Goal: Transaction & Acquisition: Purchase product/service

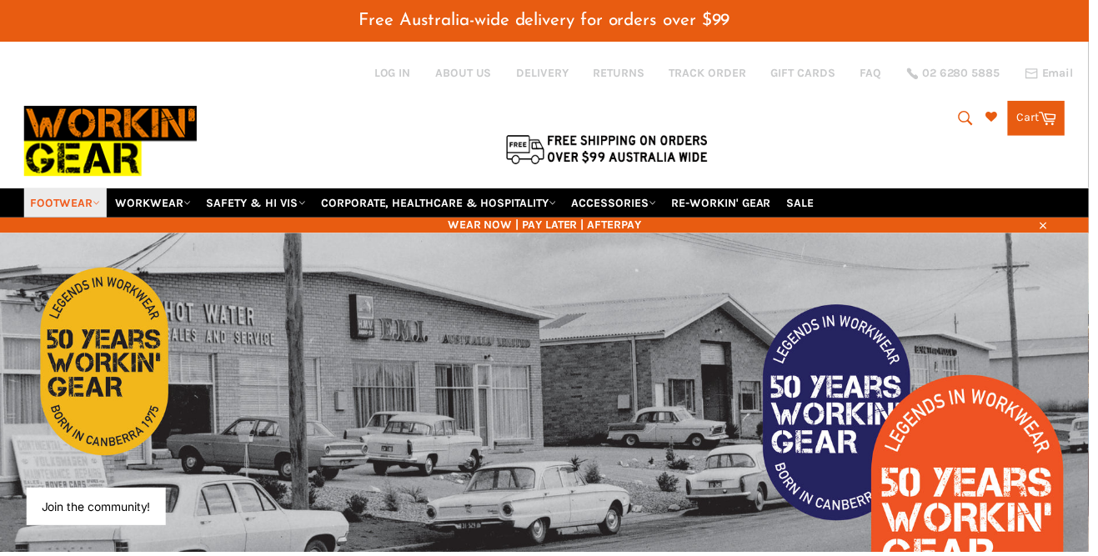
click at [98, 201] on icon at bounding box center [97, 205] width 8 height 8
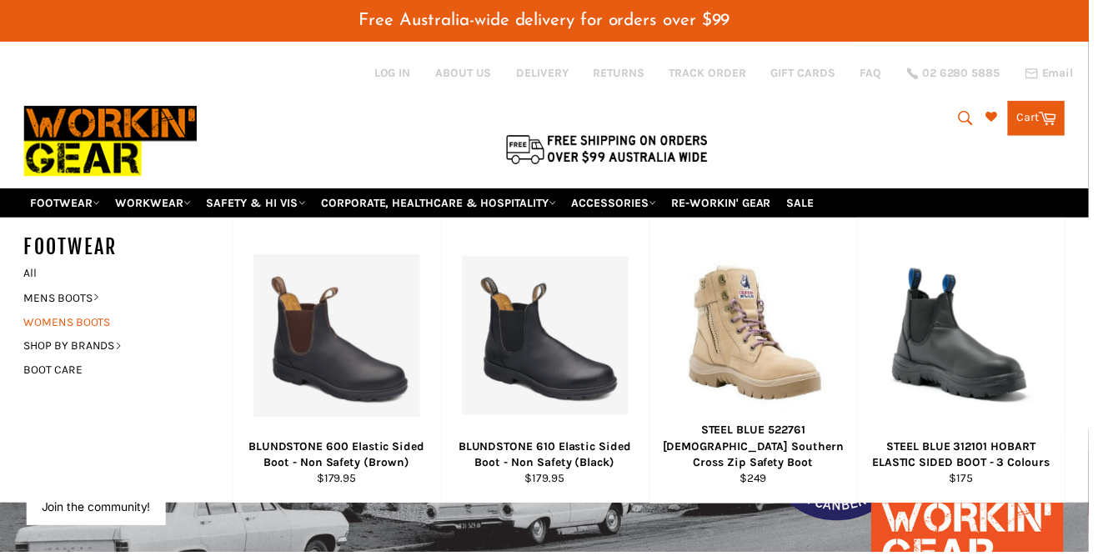
click at [106, 313] on link "WOMENS BOOTS" at bounding box center [117, 325] width 202 height 24
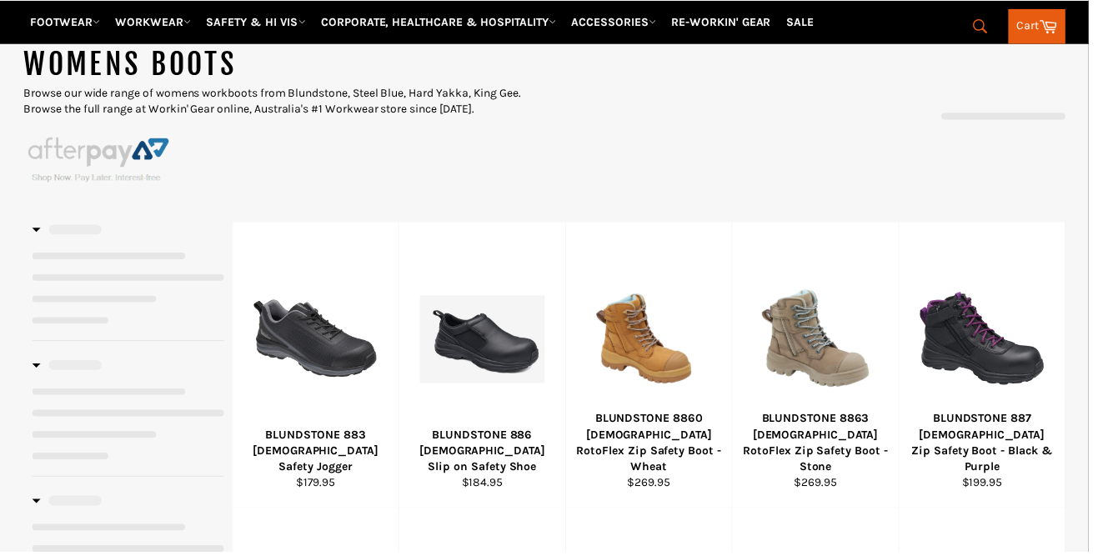
select select "**********"
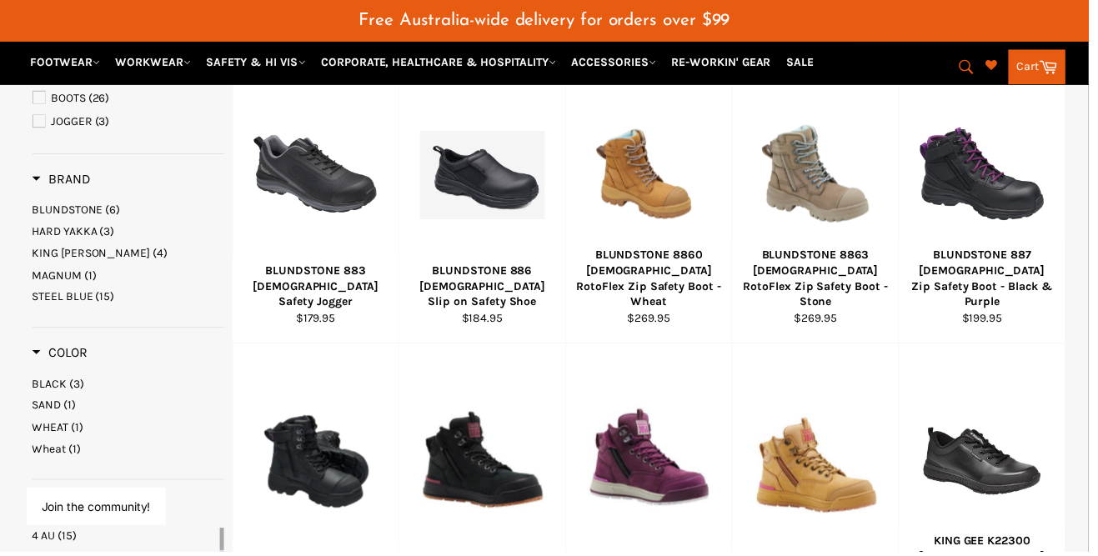
scroll to position [428, 0]
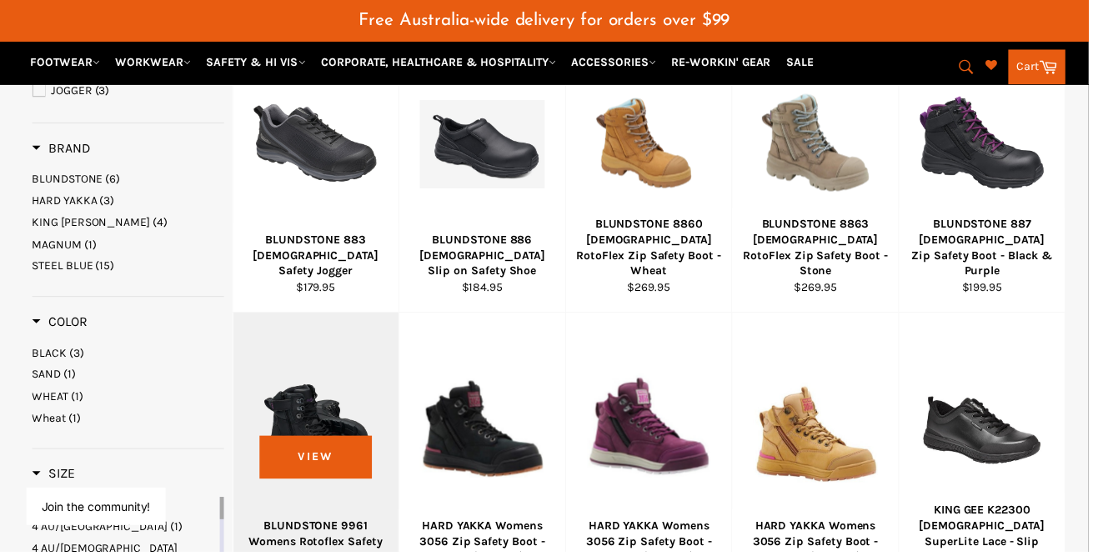
scroll to position [499, 0]
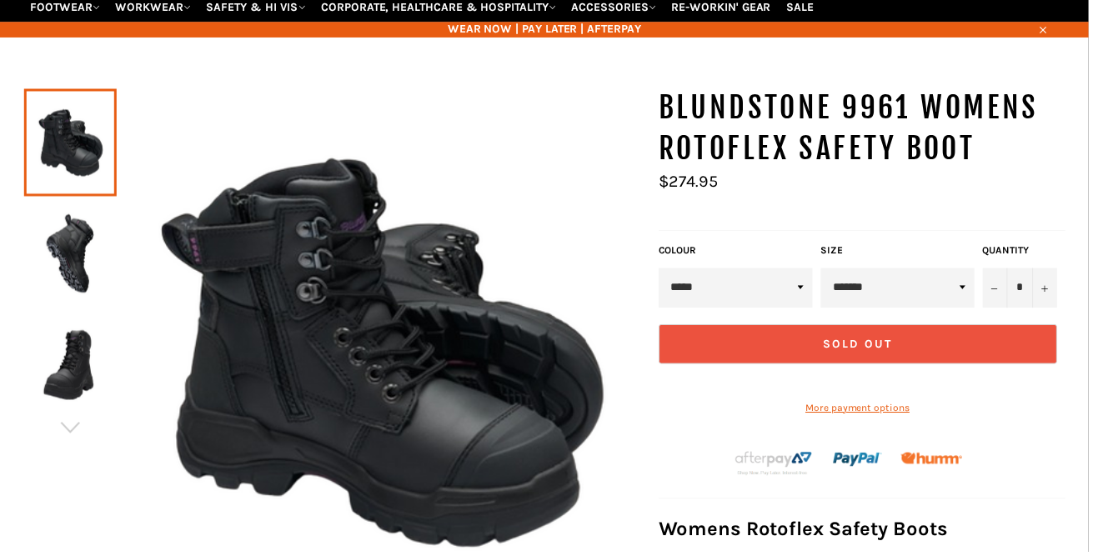
scroll to position [213, 0]
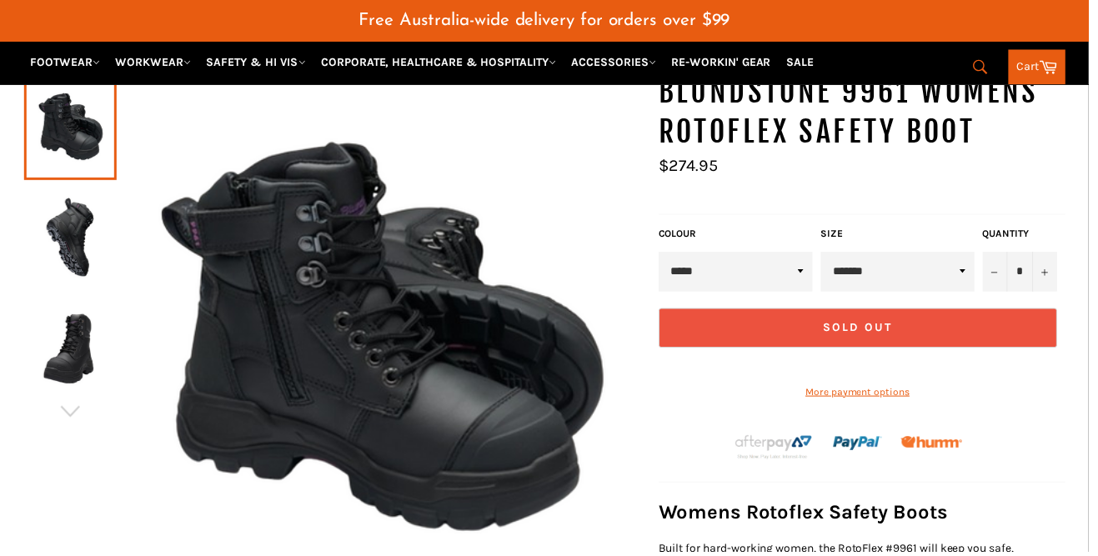
click at [38, 226] on img at bounding box center [71, 239] width 77 height 92
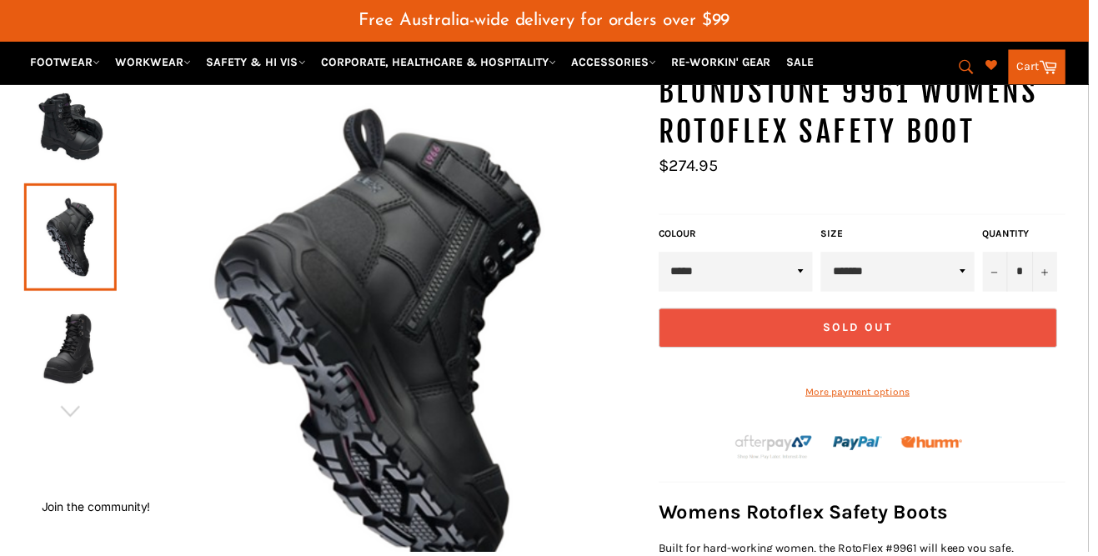
click at [85, 338] on img at bounding box center [71, 351] width 77 height 92
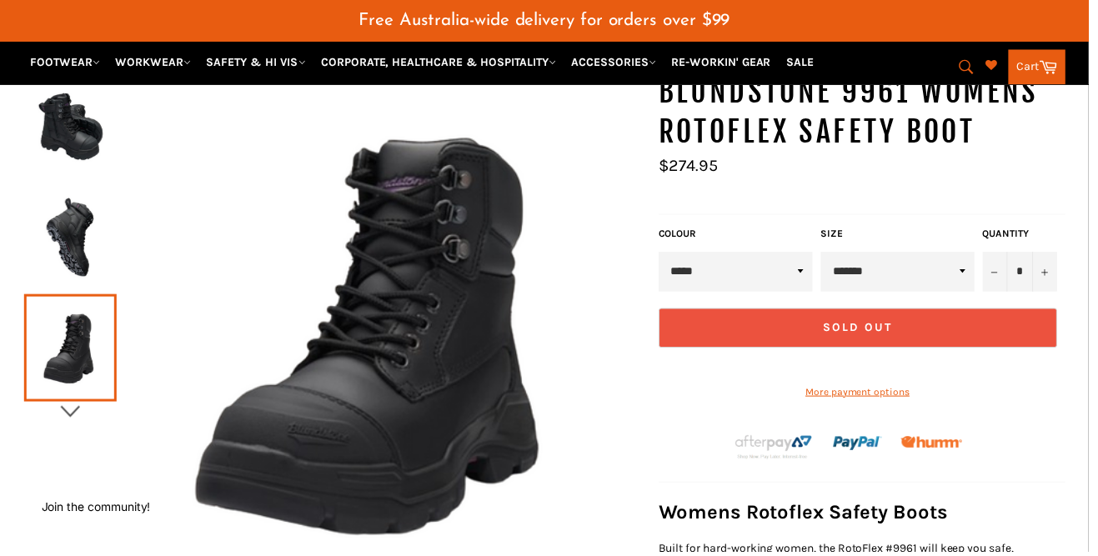
click at [68, 403] on icon "button" at bounding box center [70, 415] width 25 height 25
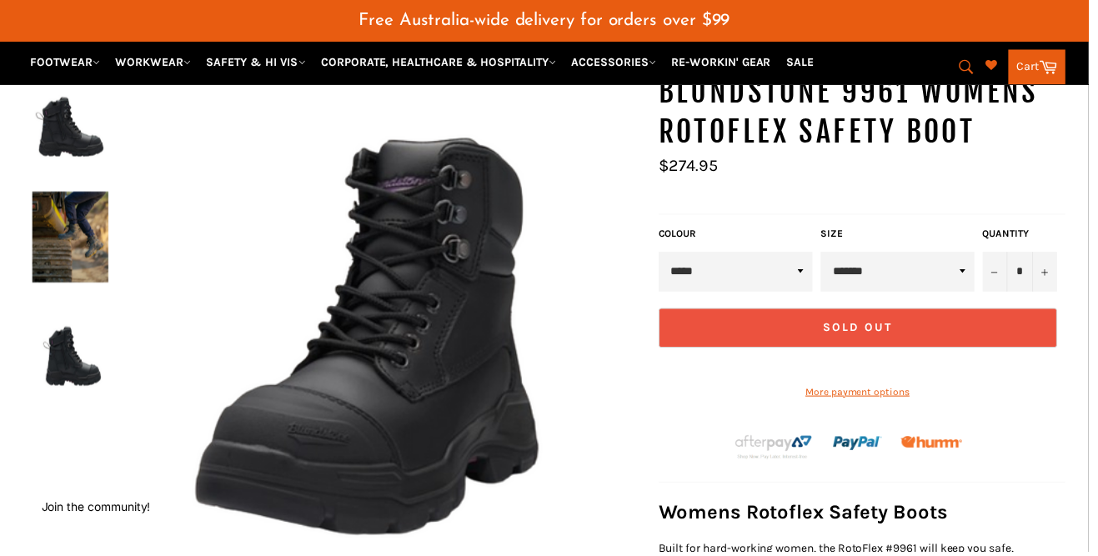
click at [83, 108] on img at bounding box center [71, 128] width 77 height 92
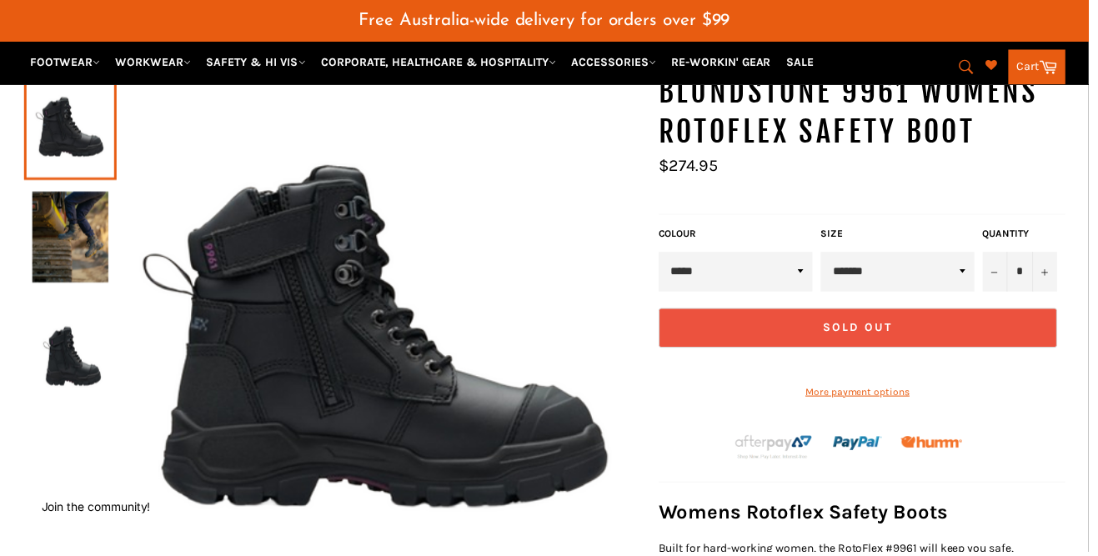
click at [55, 193] on img at bounding box center [71, 239] width 77 height 92
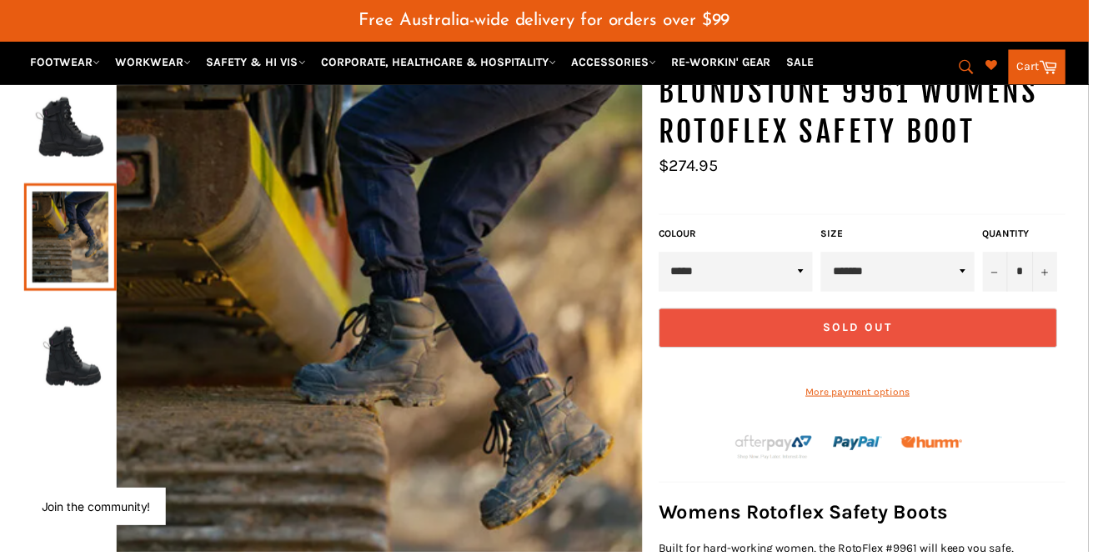
click at [73, 337] on img at bounding box center [71, 351] width 77 height 92
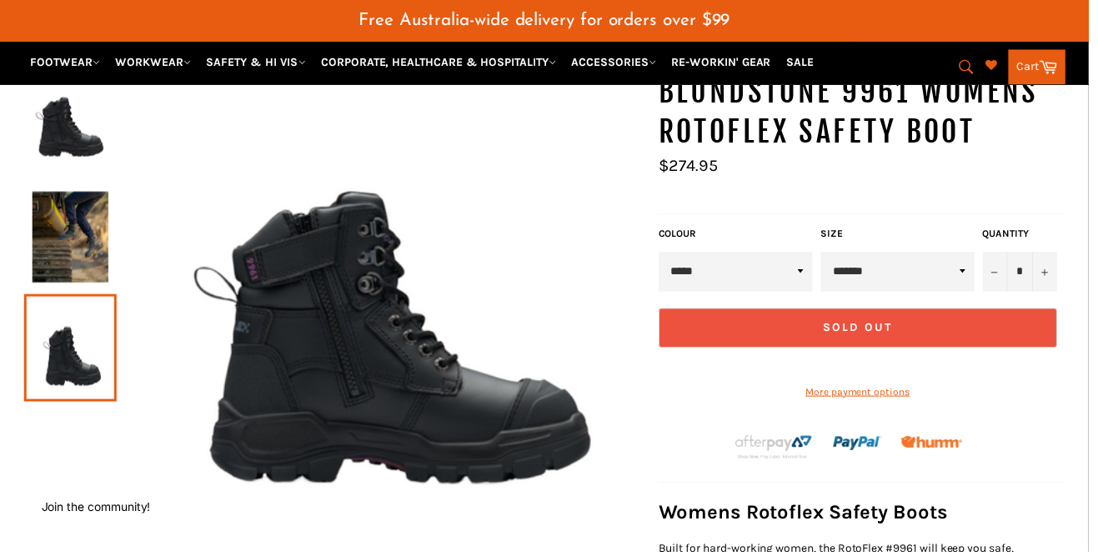
click at [79, 409] on div at bounding box center [335, 310] width 623 height 476
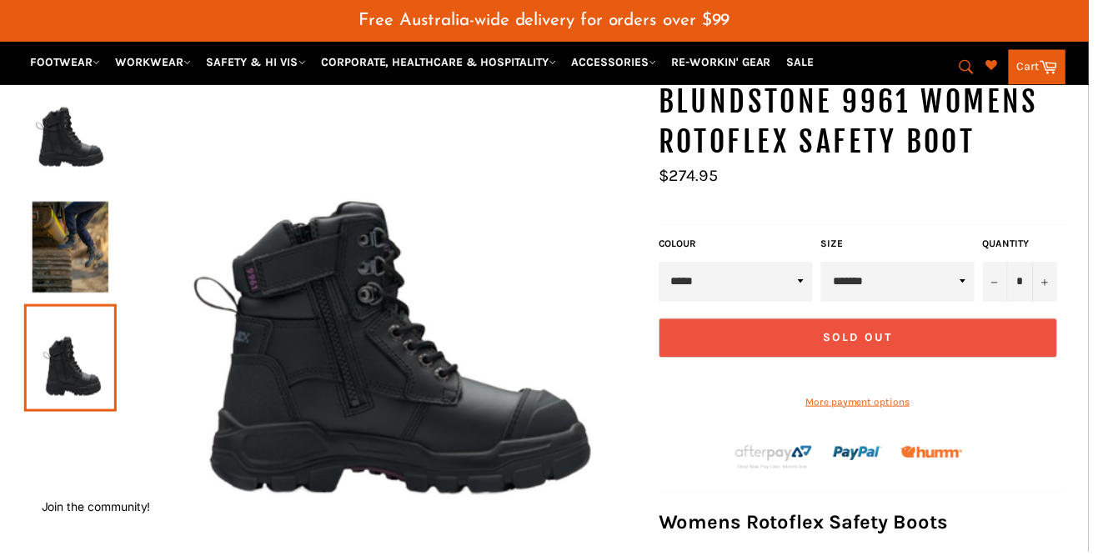
scroll to position [0, 0]
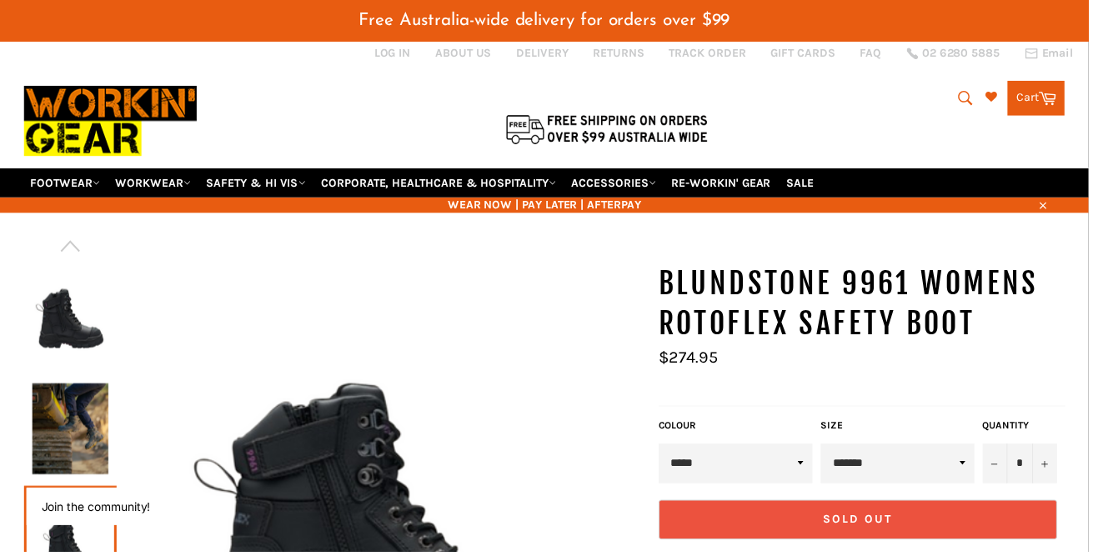
scroll to position [31, 0]
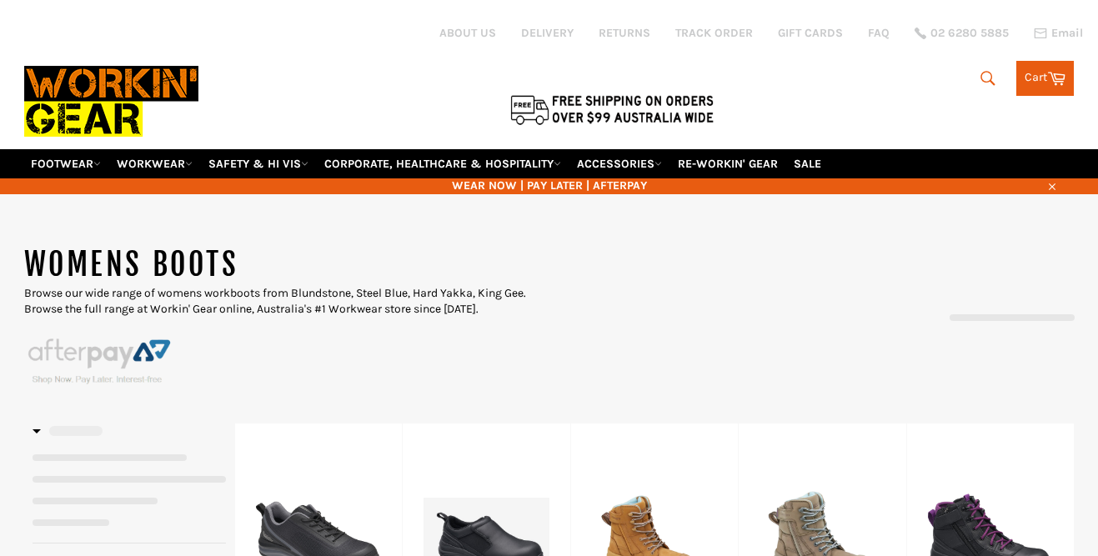
scroll to position [174, 0]
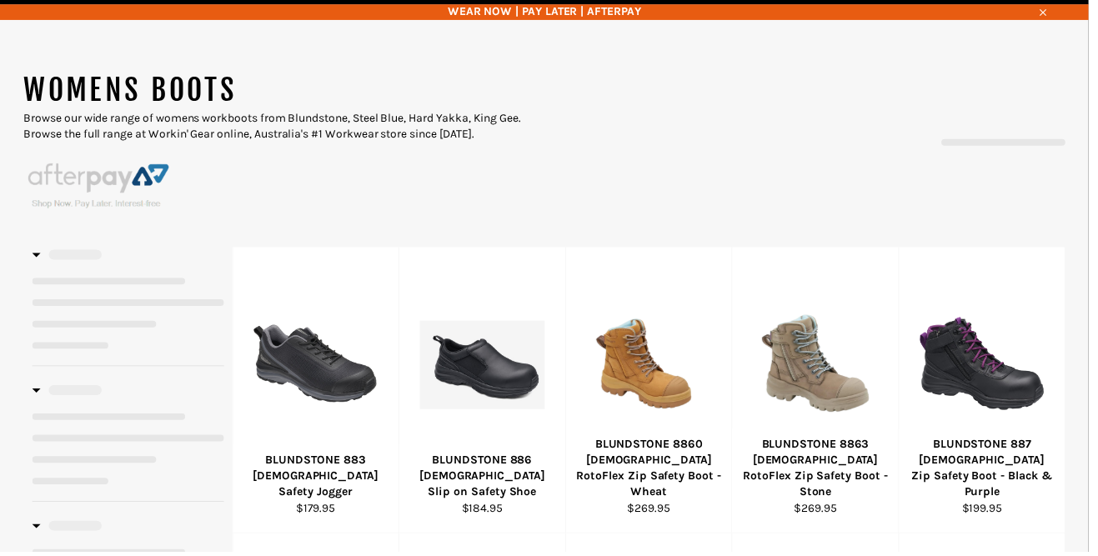
select select "**********"
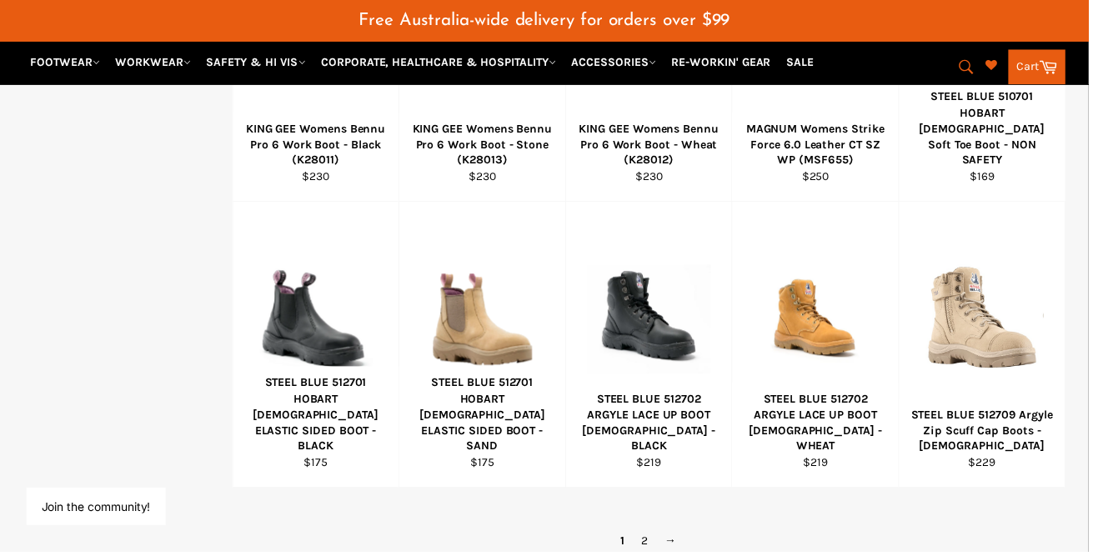
scroll to position [1143, 0]
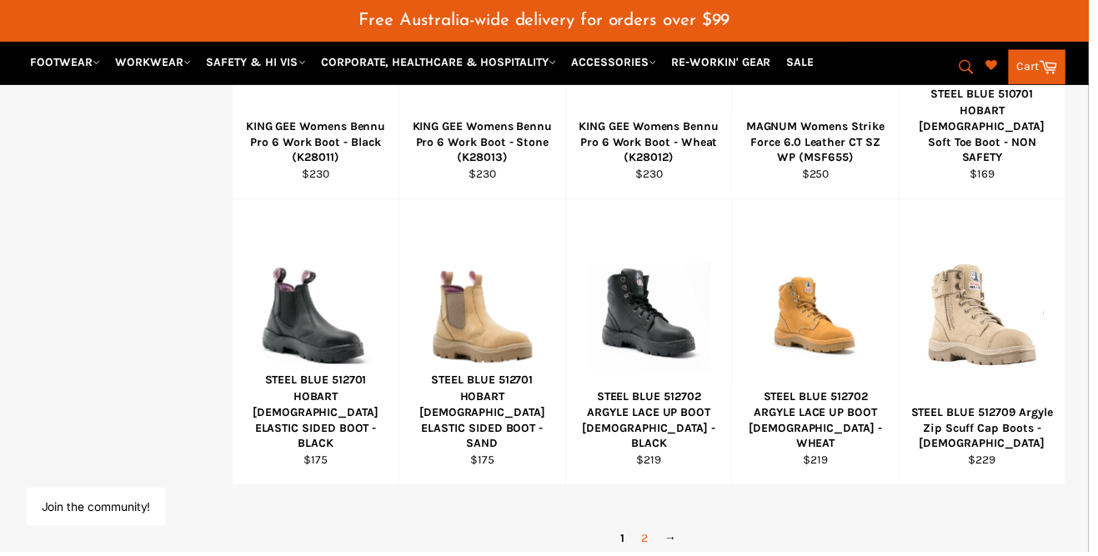
click at [651, 531] on link "2" at bounding box center [649, 543] width 23 height 24
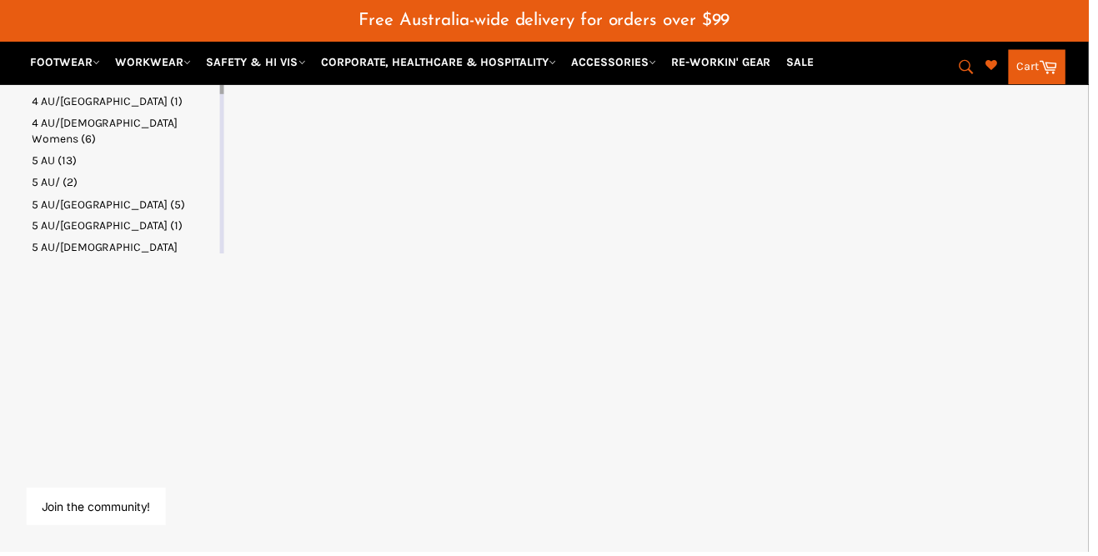
select select "**********"
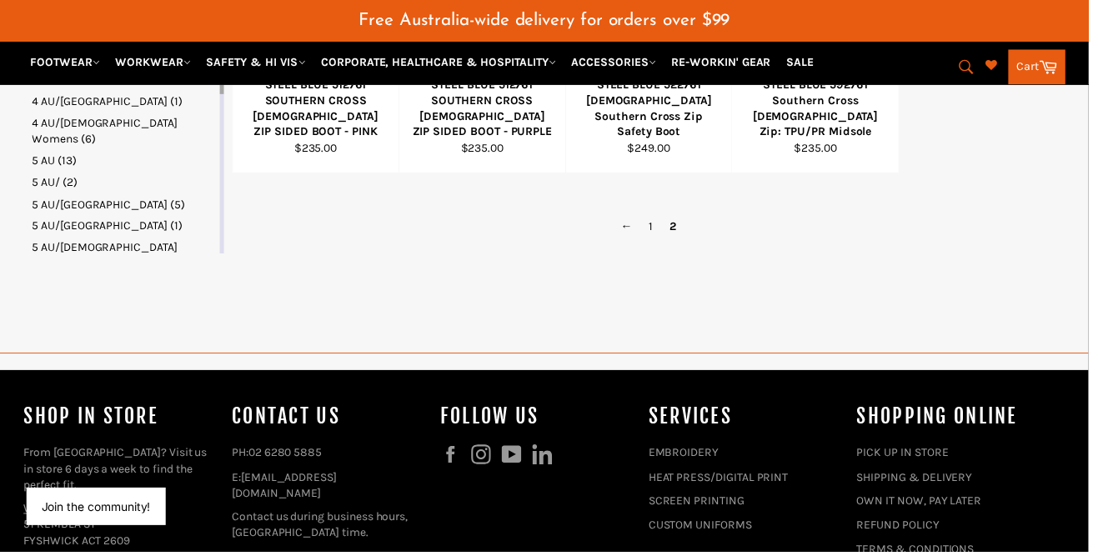
scroll to position [415, 0]
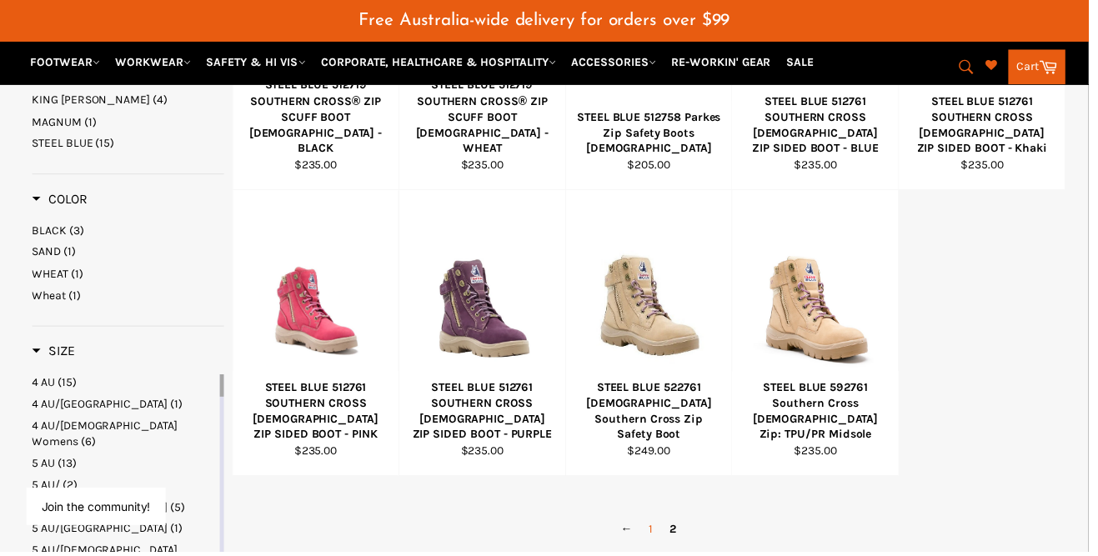
click at [660, 522] on link "1" at bounding box center [656, 534] width 21 height 24
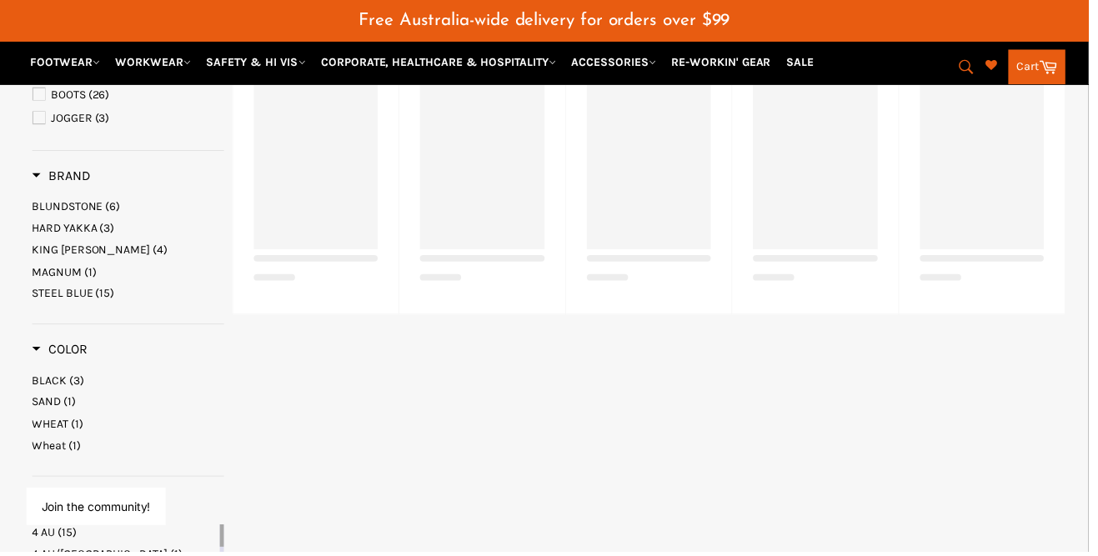
select select "**********"
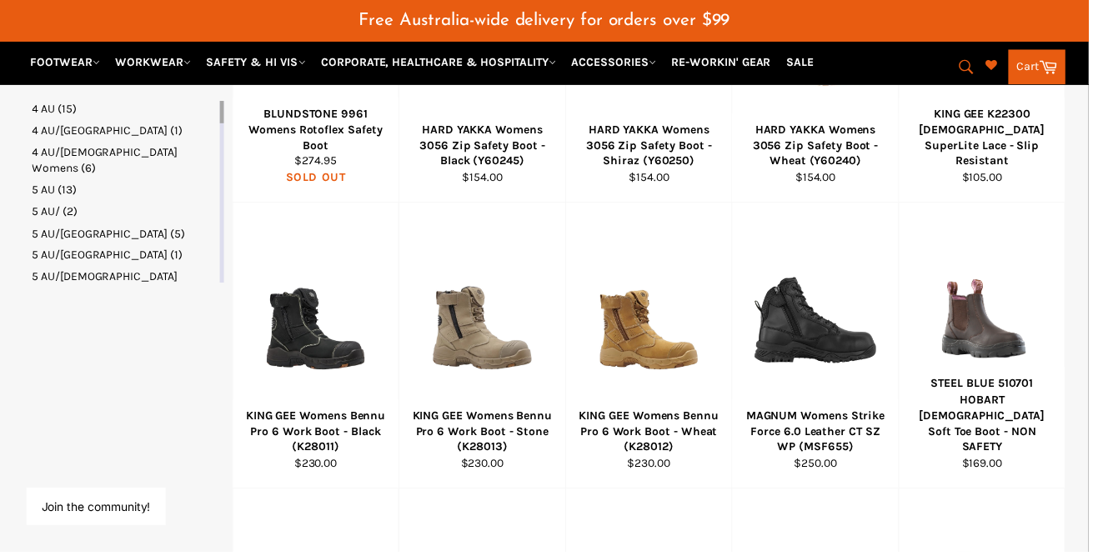
scroll to position [854, 0]
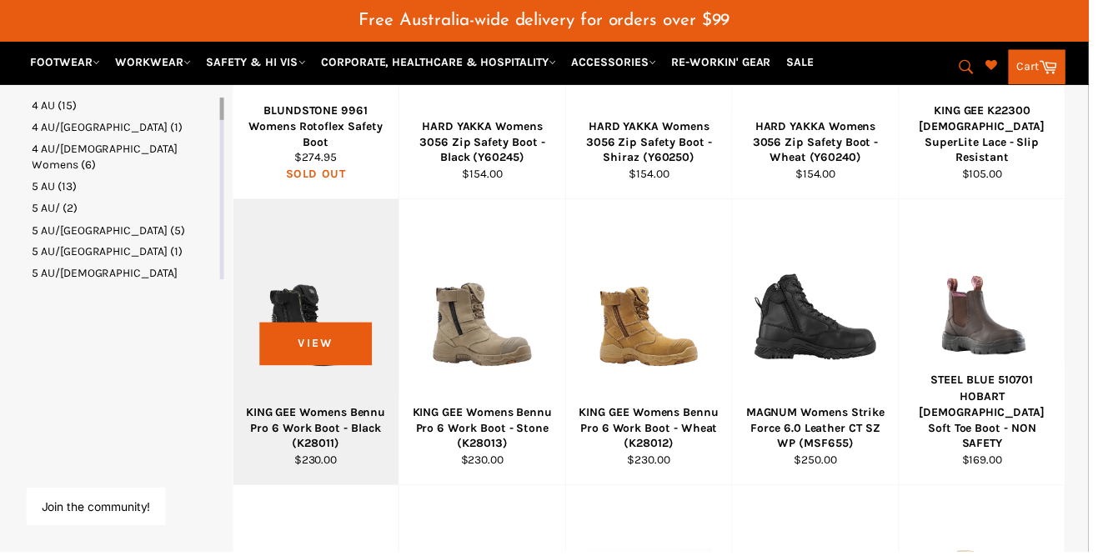
click at [358, 408] on div "KING GEE Womens Bennu Pro 6 Work Boot - Black (K28011)" at bounding box center [318, 432] width 147 height 48
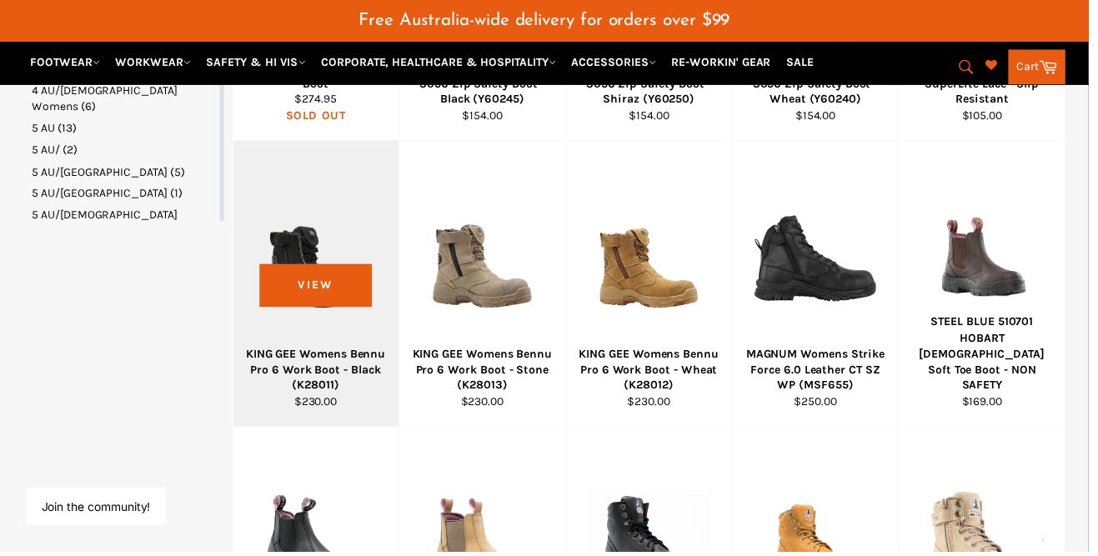
scroll to position [925, 0]
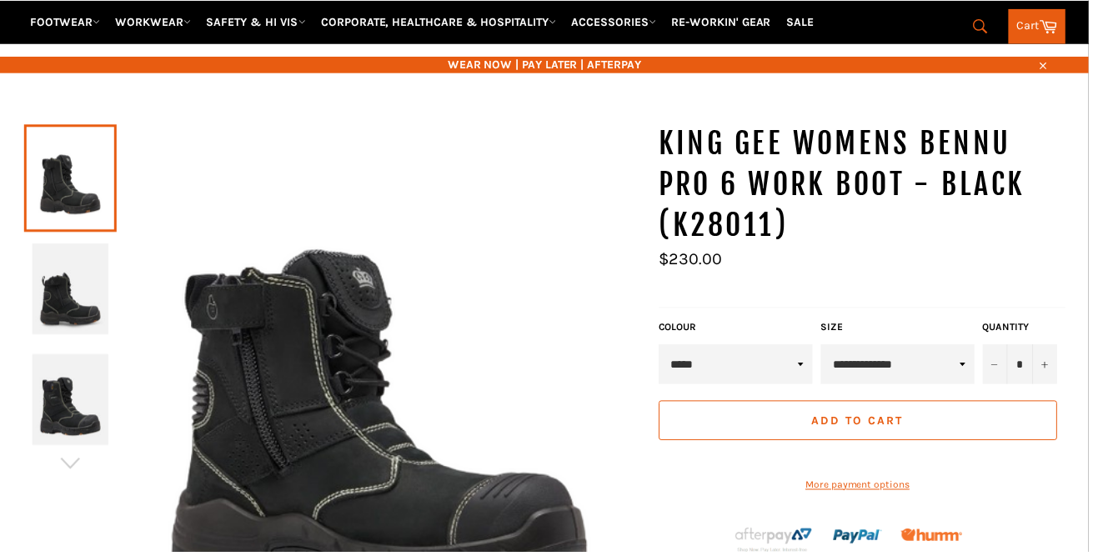
click at [53, 261] on img at bounding box center [71, 292] width 77 height 92
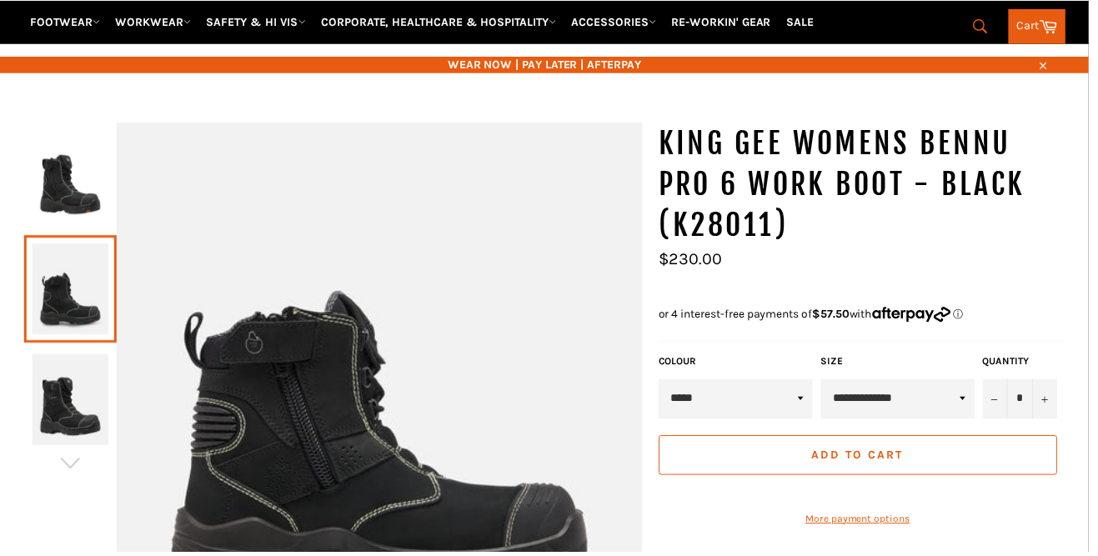
scroll to position [192, 0]
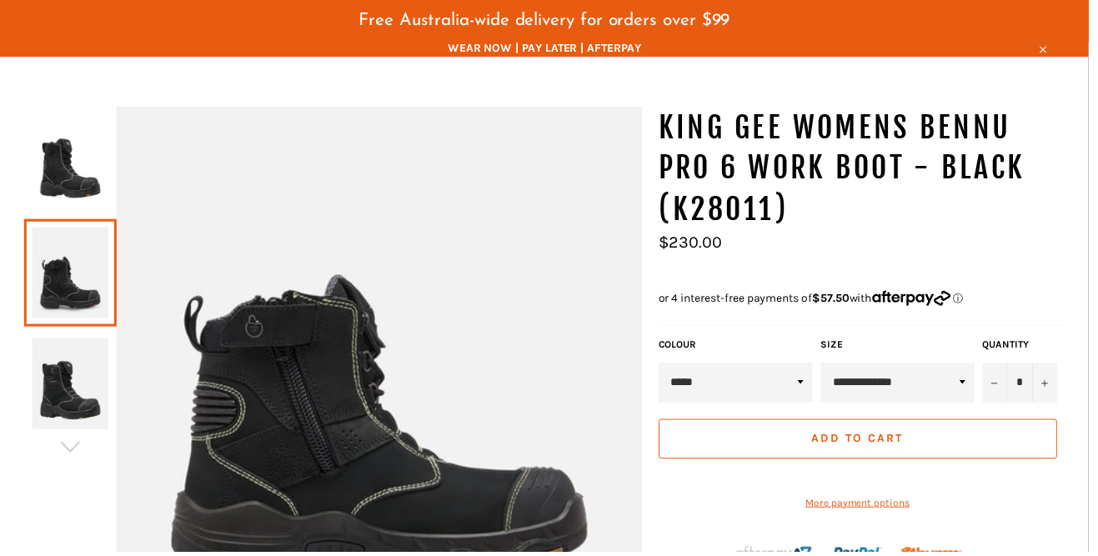
click at [61, 354] on img at bounding box center [71, 387] width 77 height 92
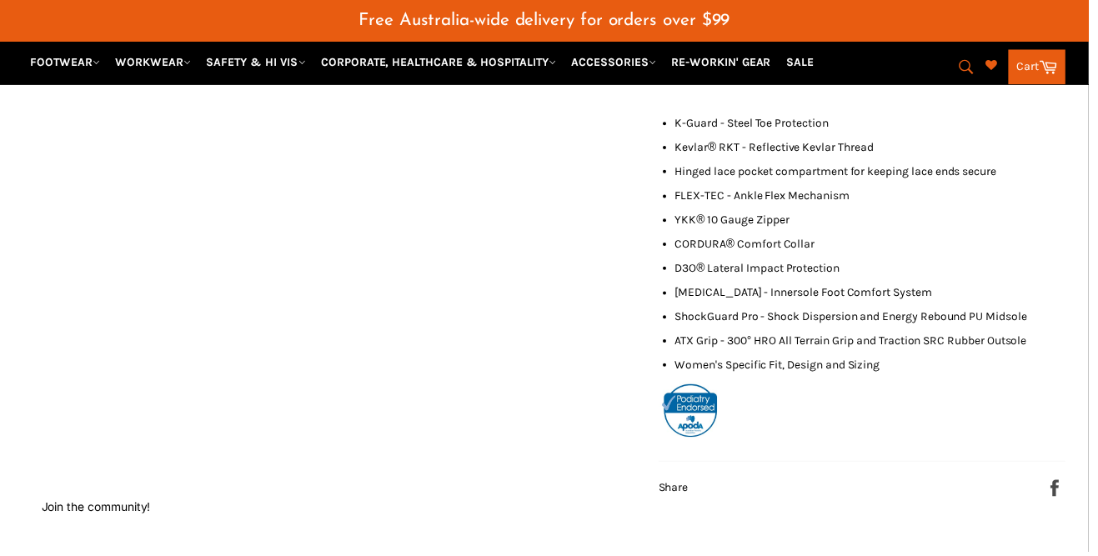
scroll to position [812, 0]
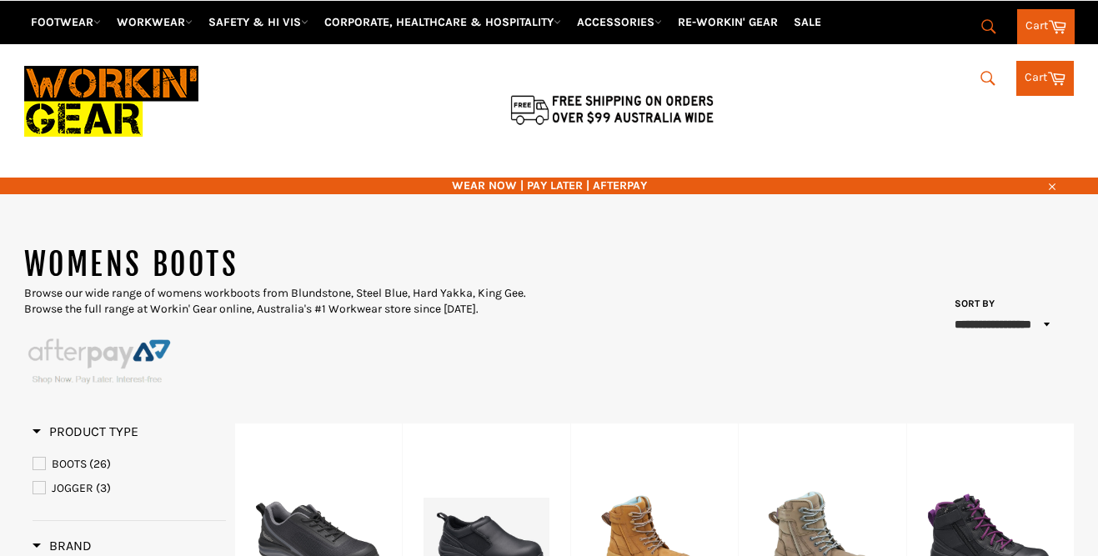
select select "**********"
